Goal: Task Accomplishment & Management: Manage account settings

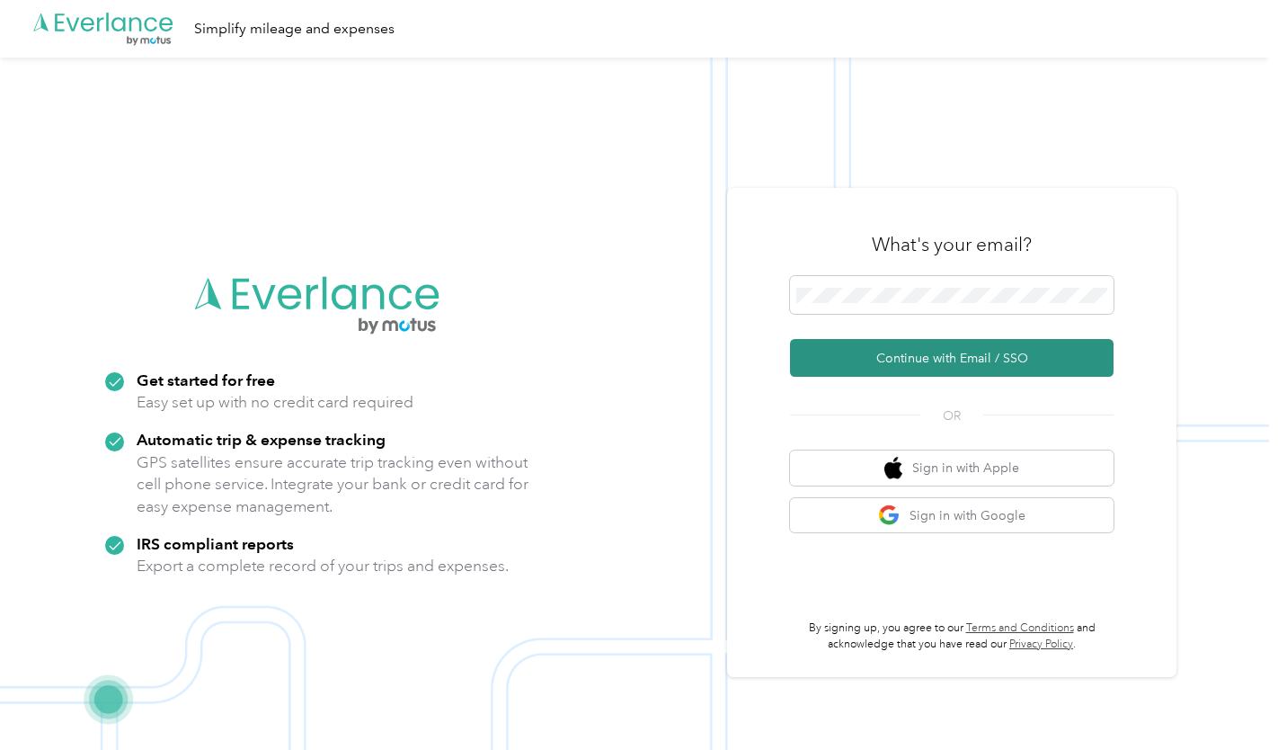
click at [874, 349] on button "Continue with Email / SSO" at bounding box center [952, 358] width 324 height 38
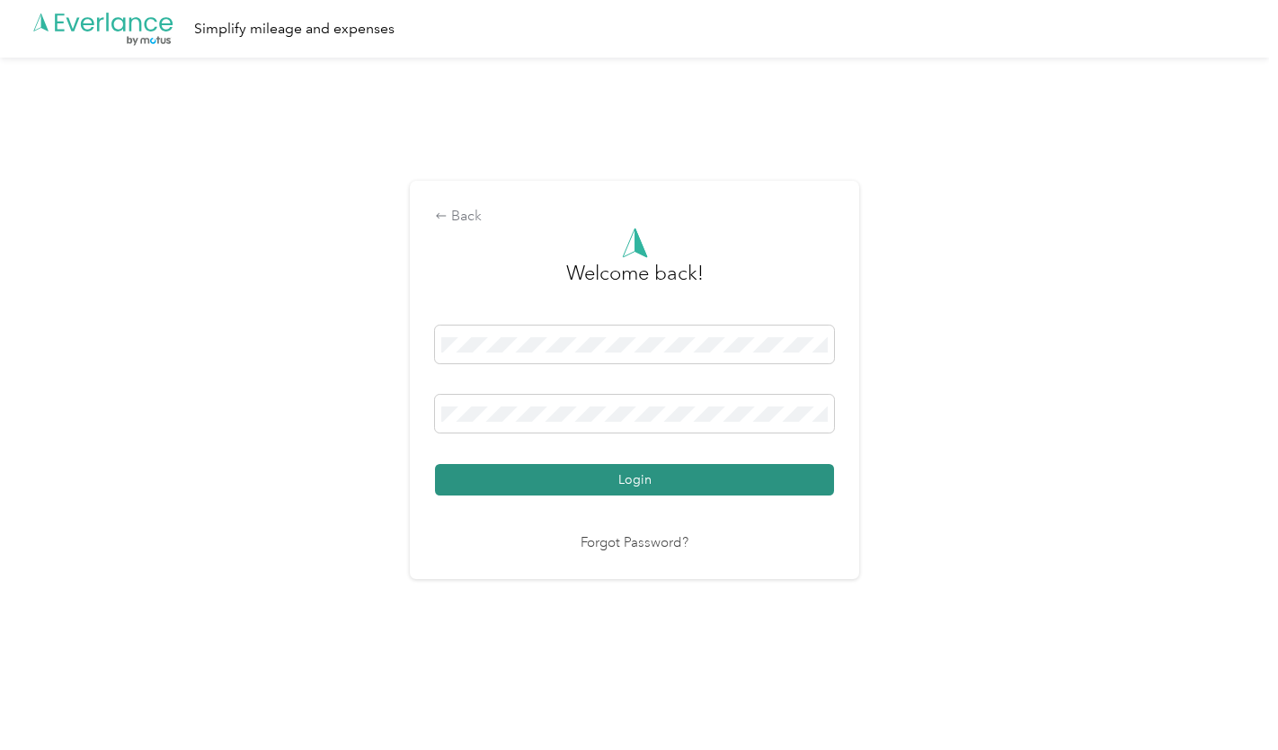
click at [660, 476] on button "Login" at bounding box center [634, 479] width 399 height 31
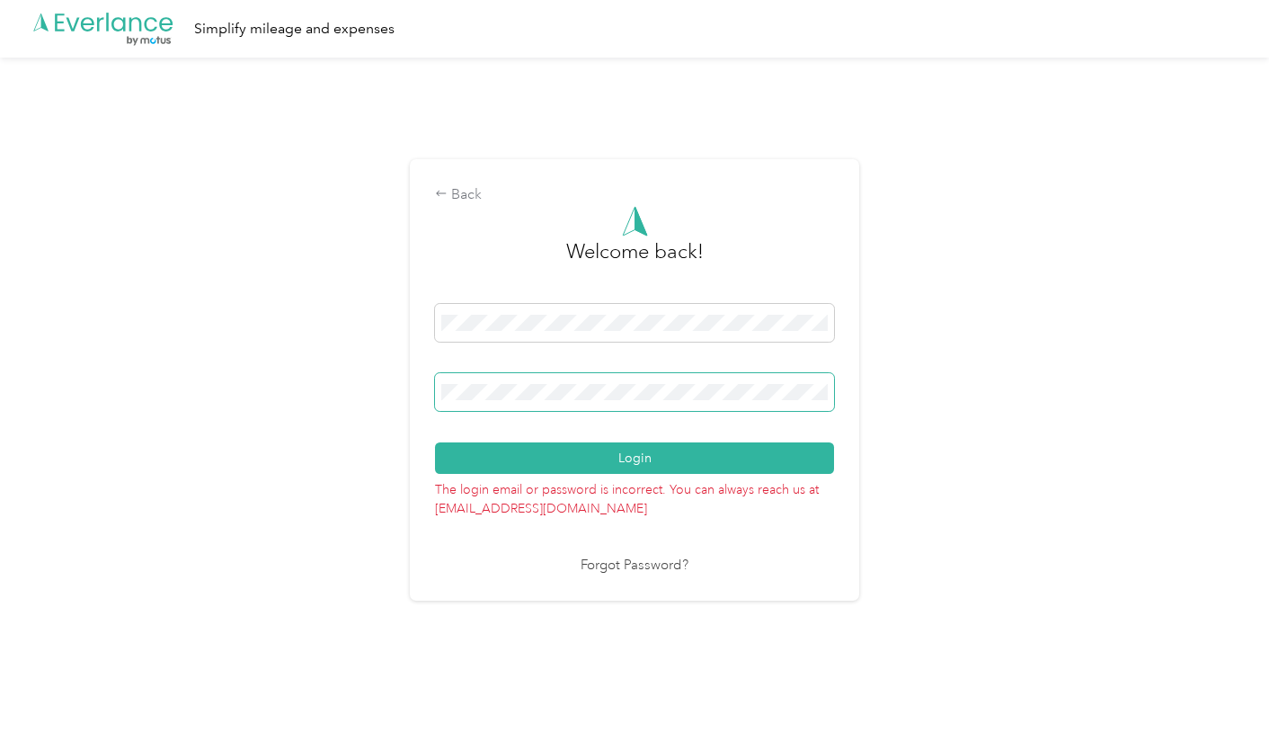
click at [596, 403] on span at bounding box center [634, 392] width 399 height 38
click at [577, 475] on p "The login email or password is incorrect. You can always reach us at [EMAIL_ADD…" at bounding box center [634, 496] width 399 height 44
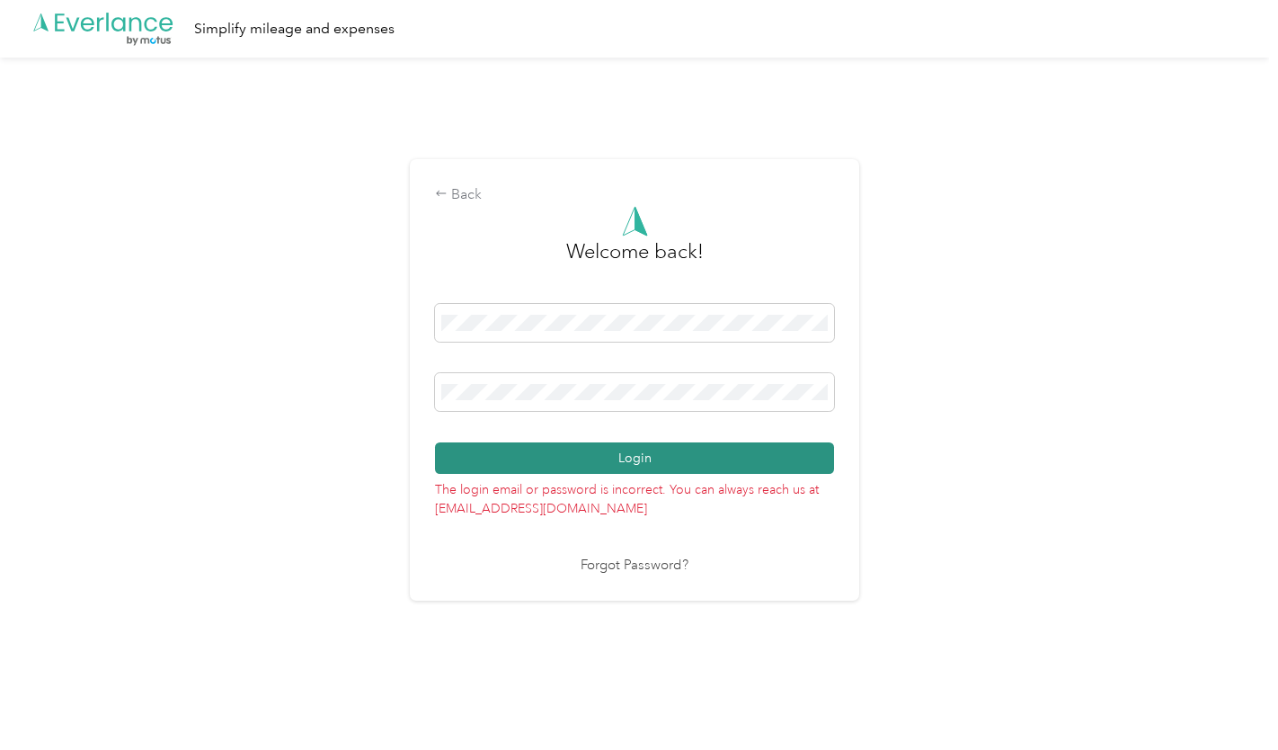
click at [582, 466] on button "Login" at bounding box center [634, 457] width 399 height 31
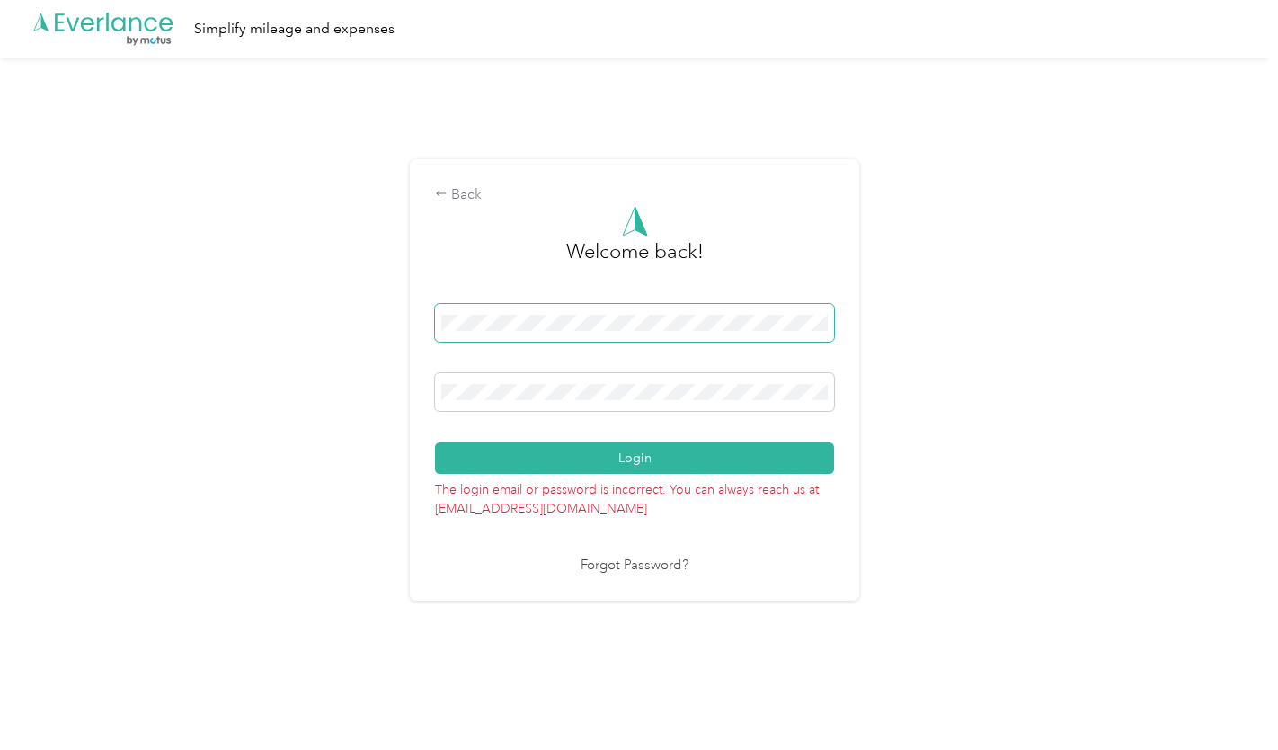
click at [613, 312] on span at bounding box center [634, 323] width 399 height 38
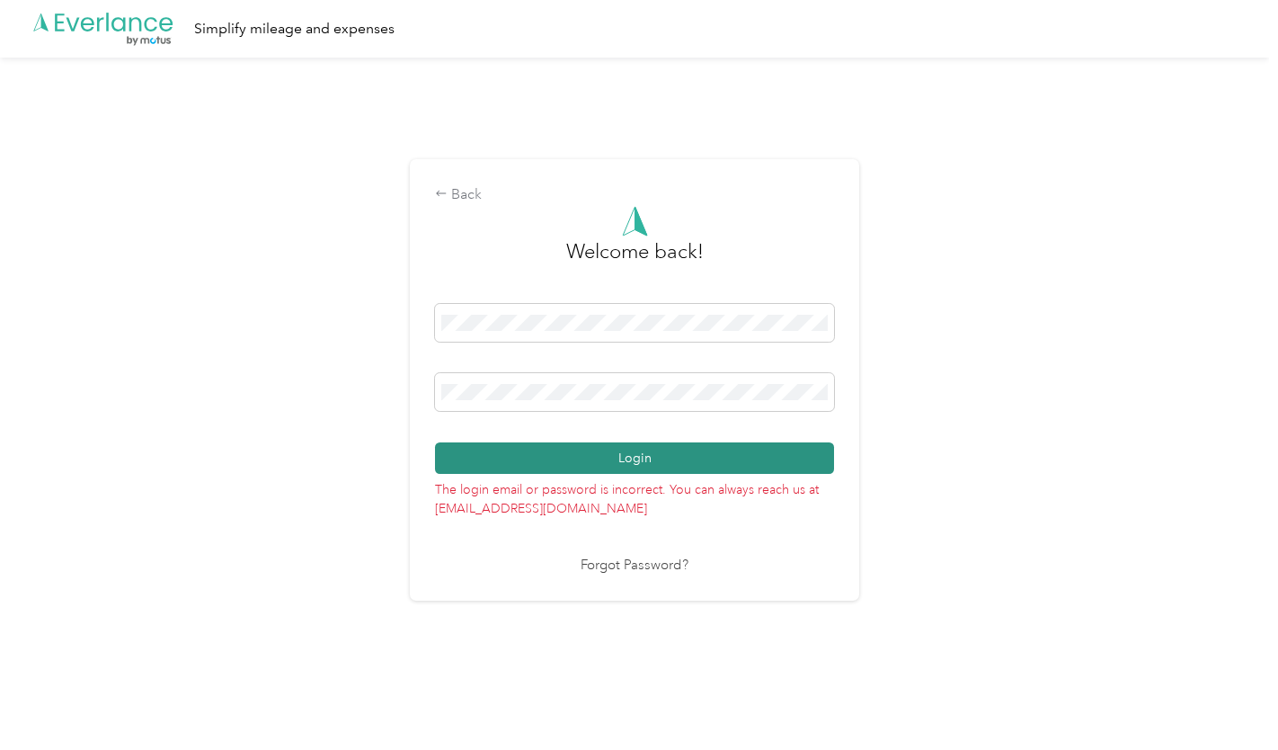
click at [594, 449] on button "Login" at bounding box center [634, 457] width 399 height 31
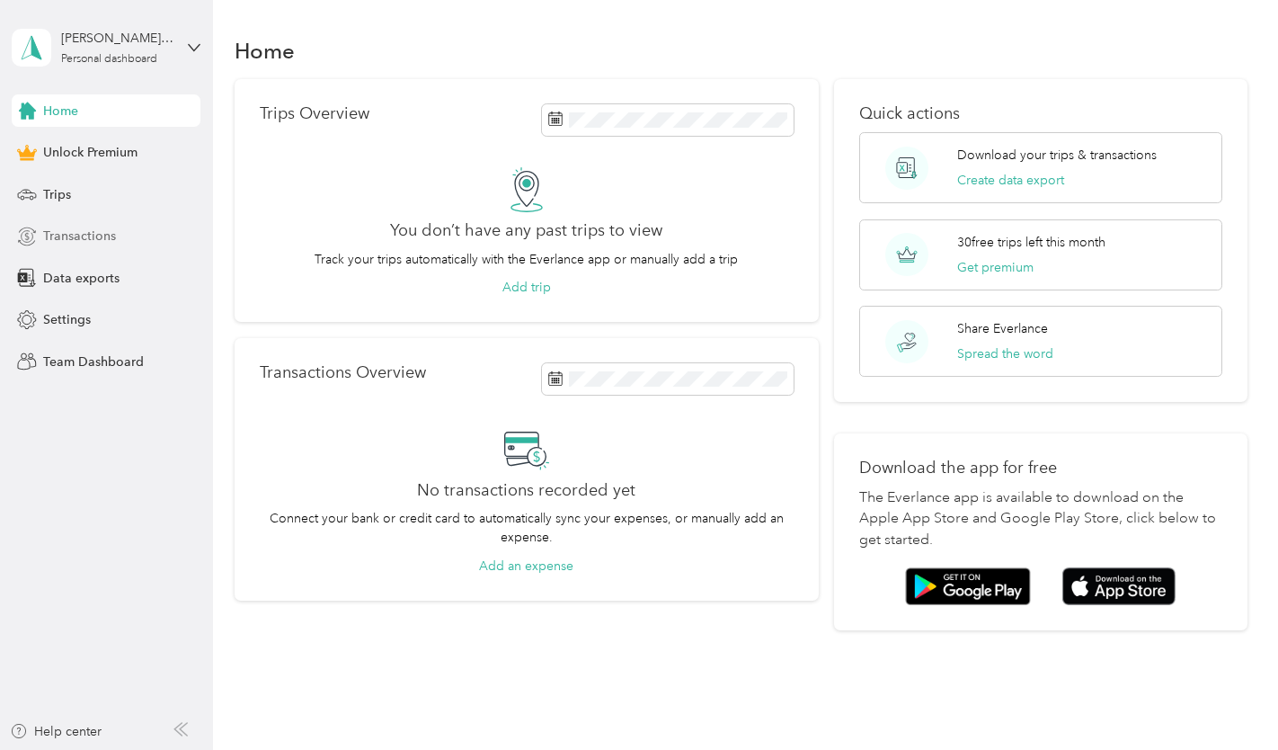
click at [70, 242] on span "Transactions" at bounding box center [79, 235] width 73 height 19
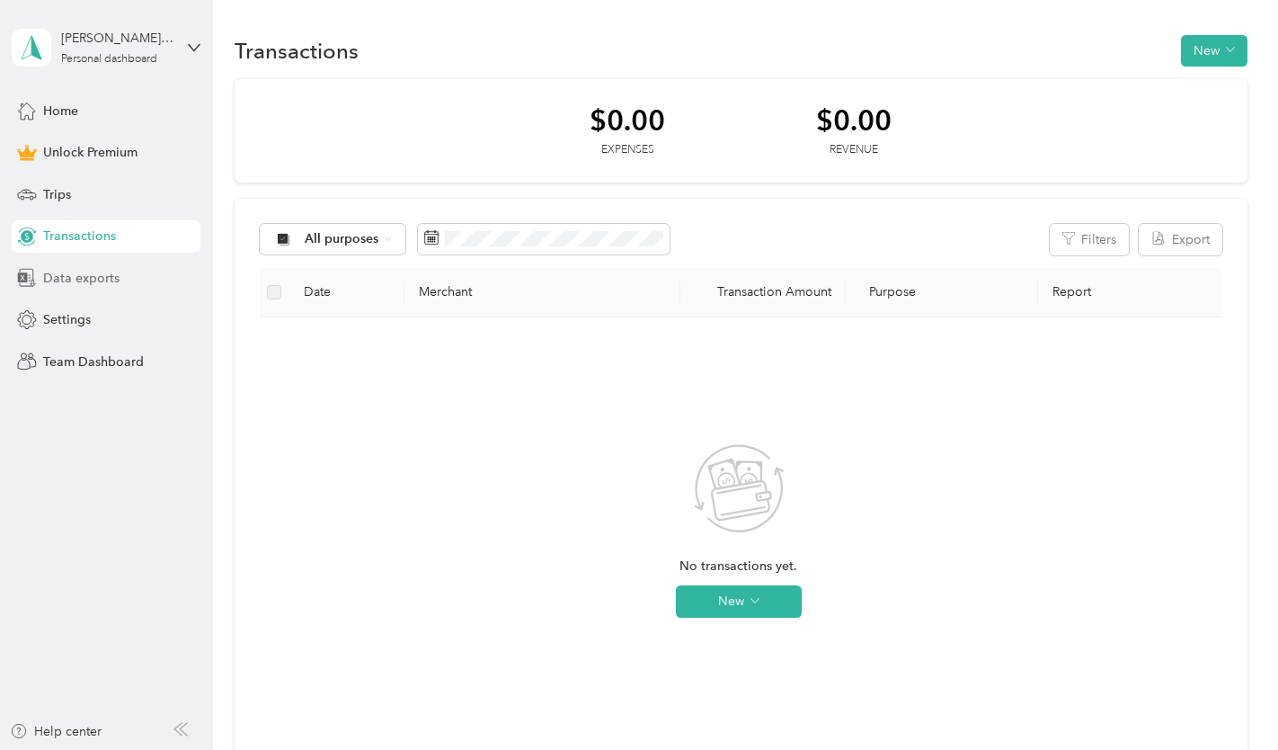
click at [69, 280] on span "Data exports" at bounding box center [81, 278] width 76 height 19
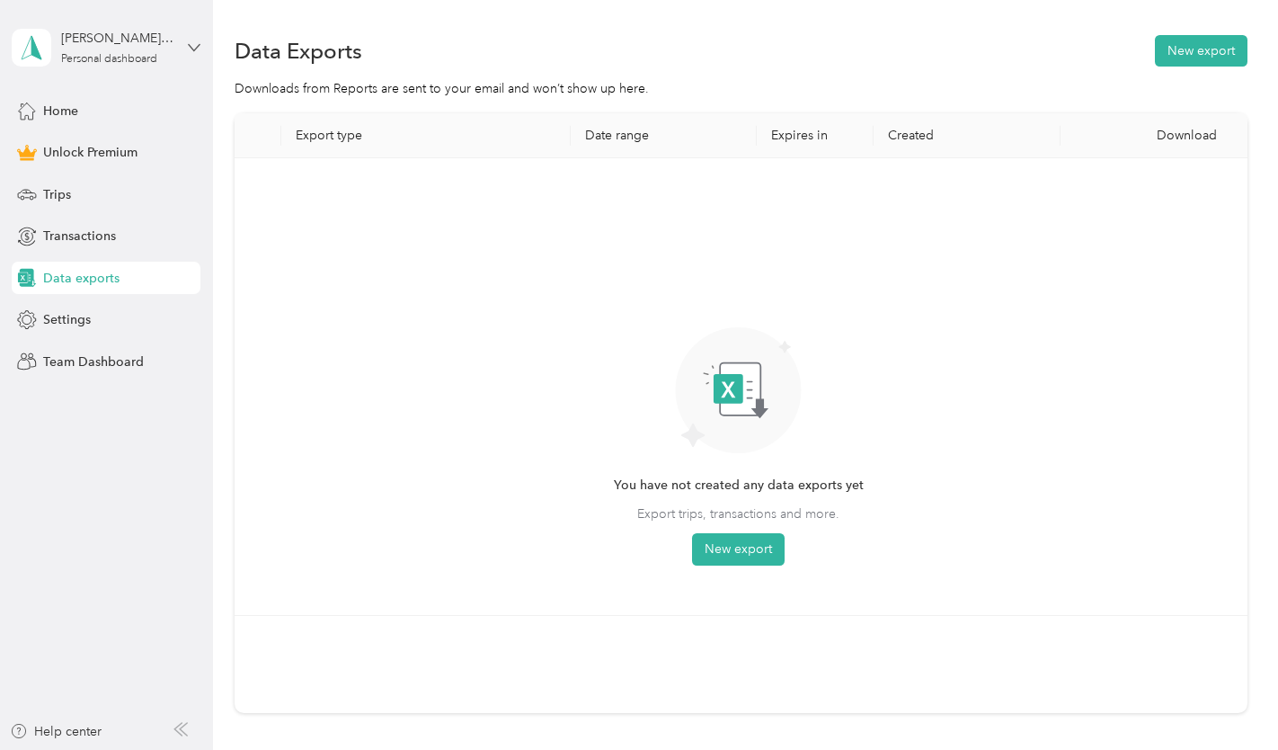
click at [190, 46] on icon at bounding box center [194, 47] width 13 height 13
click at [133, 480] on aside "[PERSON_NAME][EMAIL_ADDRESS][PERSON_NAME][DOMAIN_NAME] Personal dashboard Home …" at bounding box center [106, 375] width 213 height 750
click at [53, 115] on span "Home" at bounding box center [60, 111] width 35 height 19
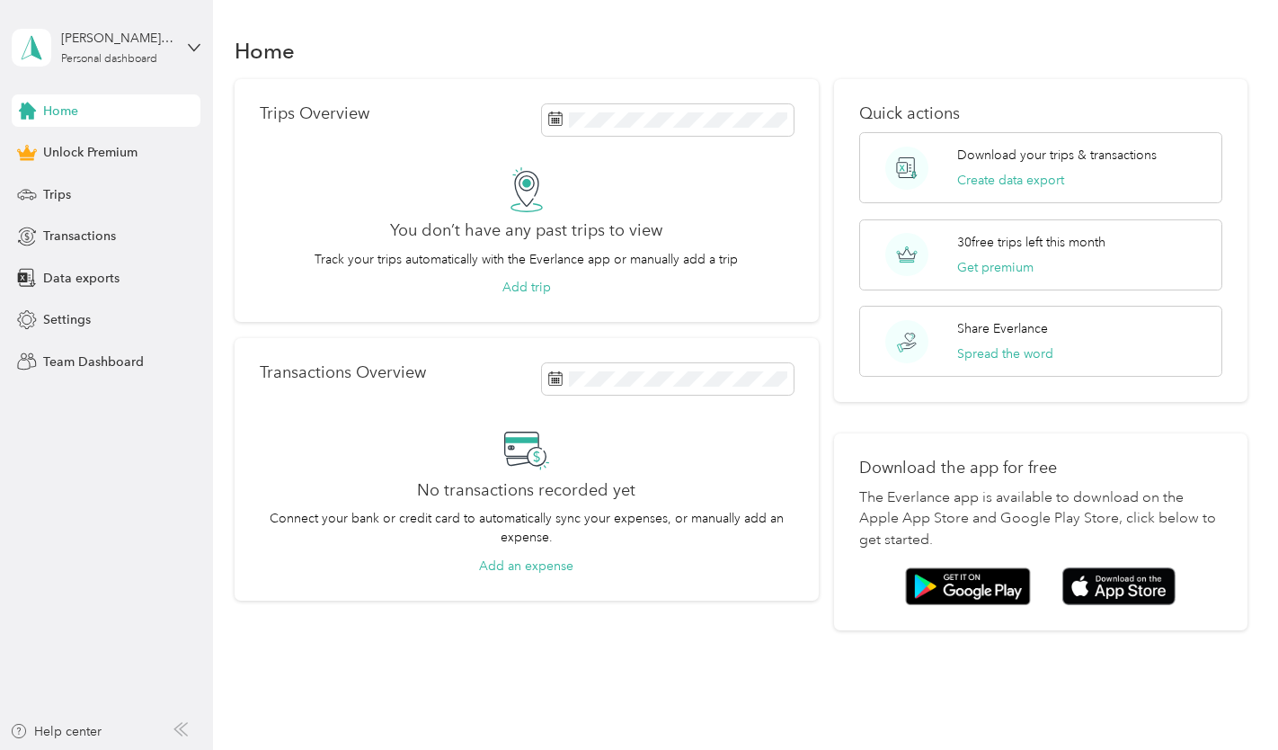
click at [200, 40] on div "[PERSON_NAME][EMAIL_ADDRESS][PERSON_NAME][DOMAIN_NAME] Personal dashboard" at bounding box center [106, 47] width 189 height 63
click at [111, 150] on div "Log out" at bounding box center [302, 136] width 556 height 31
